Goal: Find specific page/section: Find specific page/section

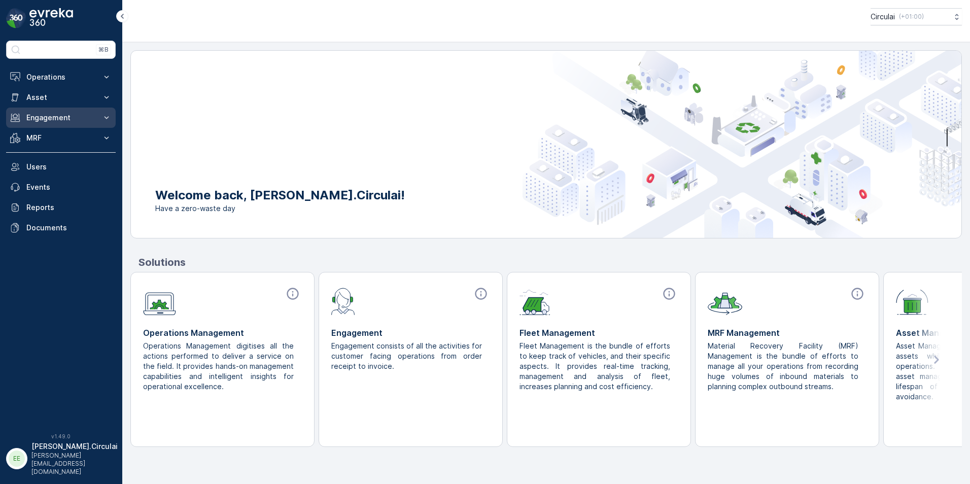
click at [98, 118] on button "Engagement" at bounding box center [61, 118] width 110 height 20
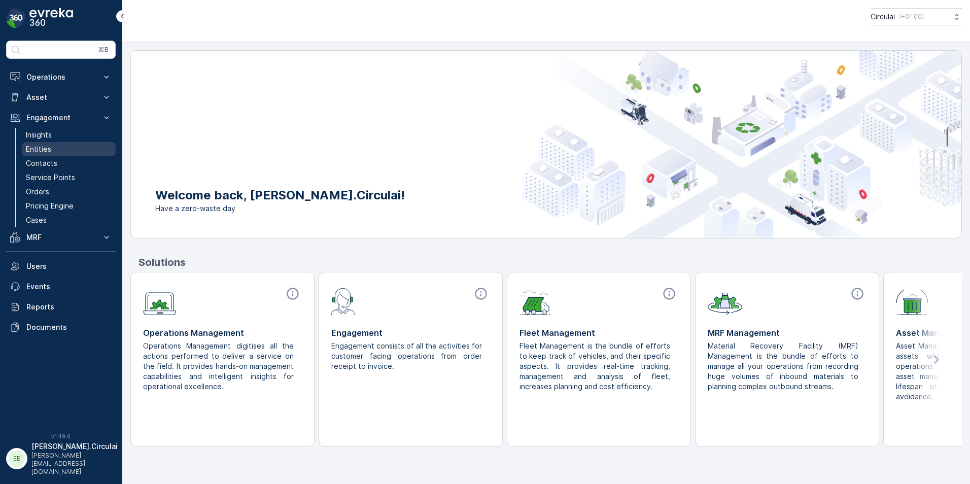
click at [50, 144] on p "Entities" at bounding box center [38, 149] width 25 height 10
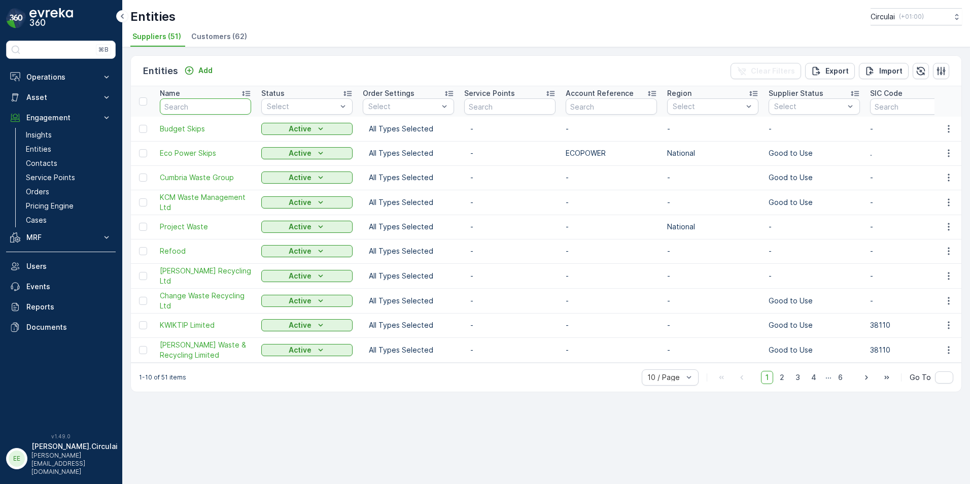
click at [204, 105] on input "text" at bounding box center [205, 106] width 91 height 16
type input "biffa"
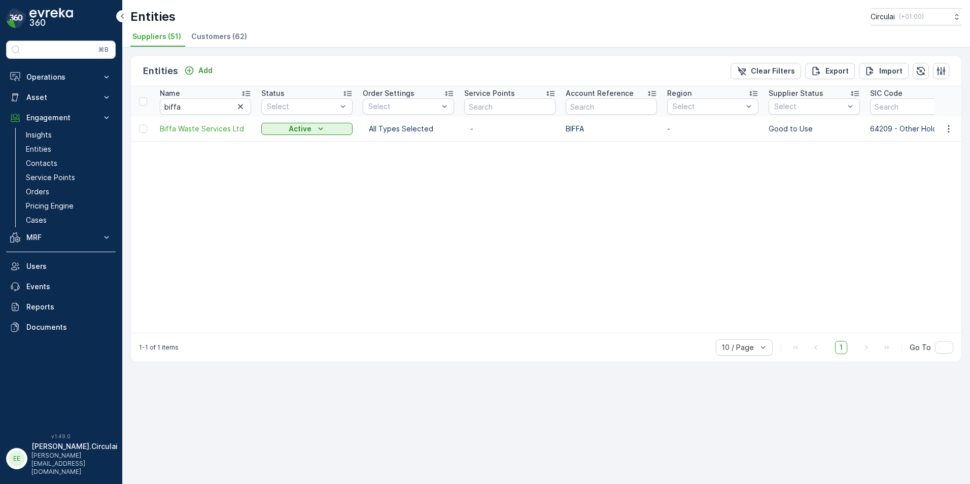
click at [173, 125] on span "Biffa Waste Services Ltd" at bounding box center [205, 129] width 91 height 10
